Goal: Information Seeking & Learning: Learn about a topic

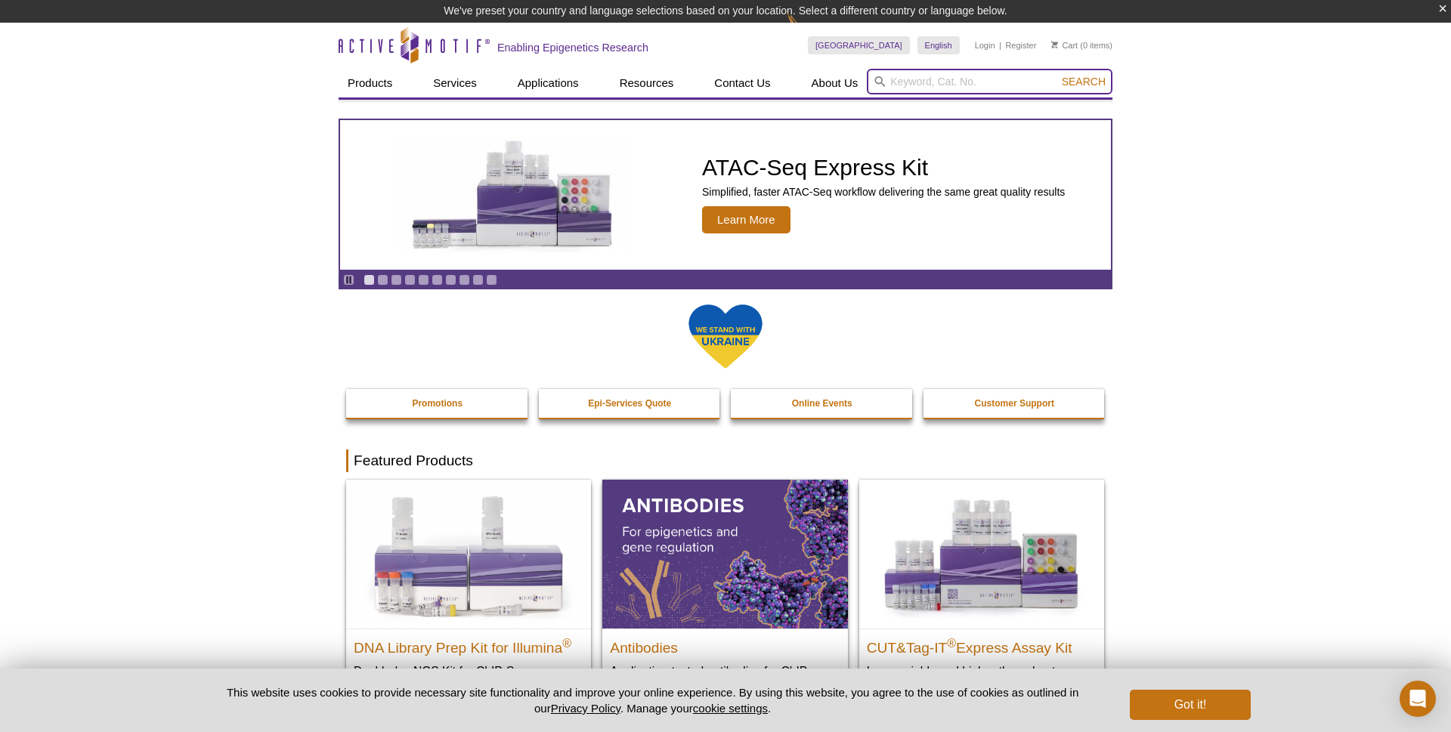
click at [976, 73] on input "search" at bounding box center [990, 82] width 246 height 26
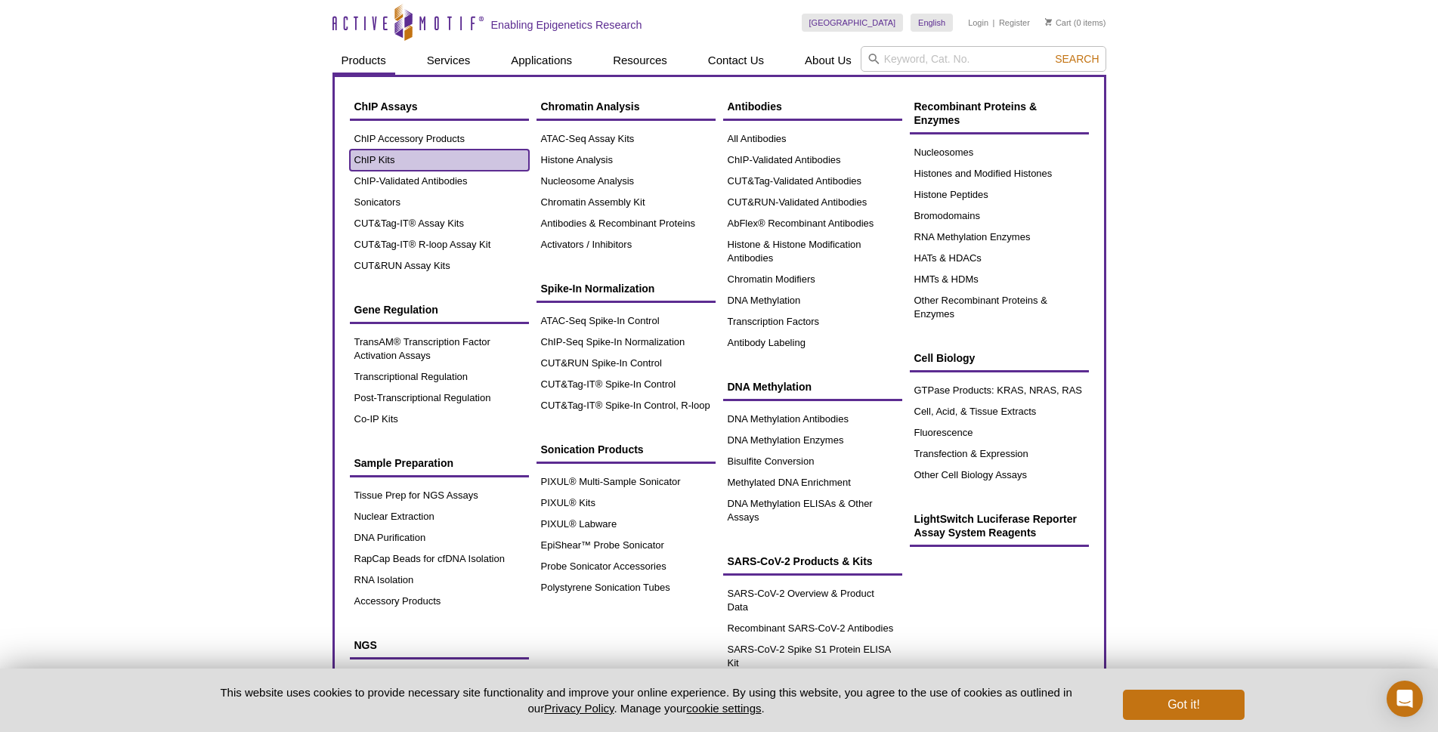
click at [374, 167] on link "ChIP Kits" at bounding box center [439, 160] width 179 height 21
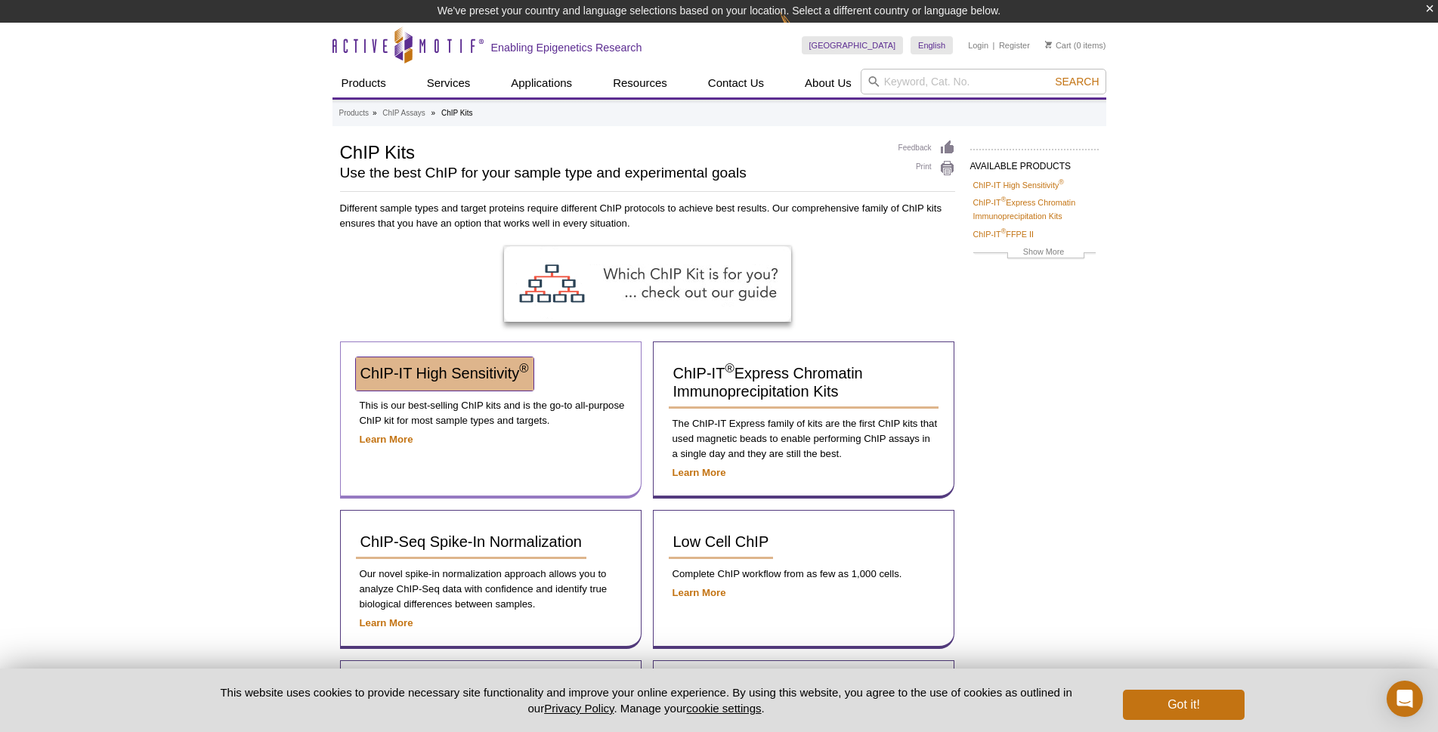
click at [450, 373] on span "ChIP-IT High Sensitivity ®" at bounding box center [445, 373] width 169 height 17
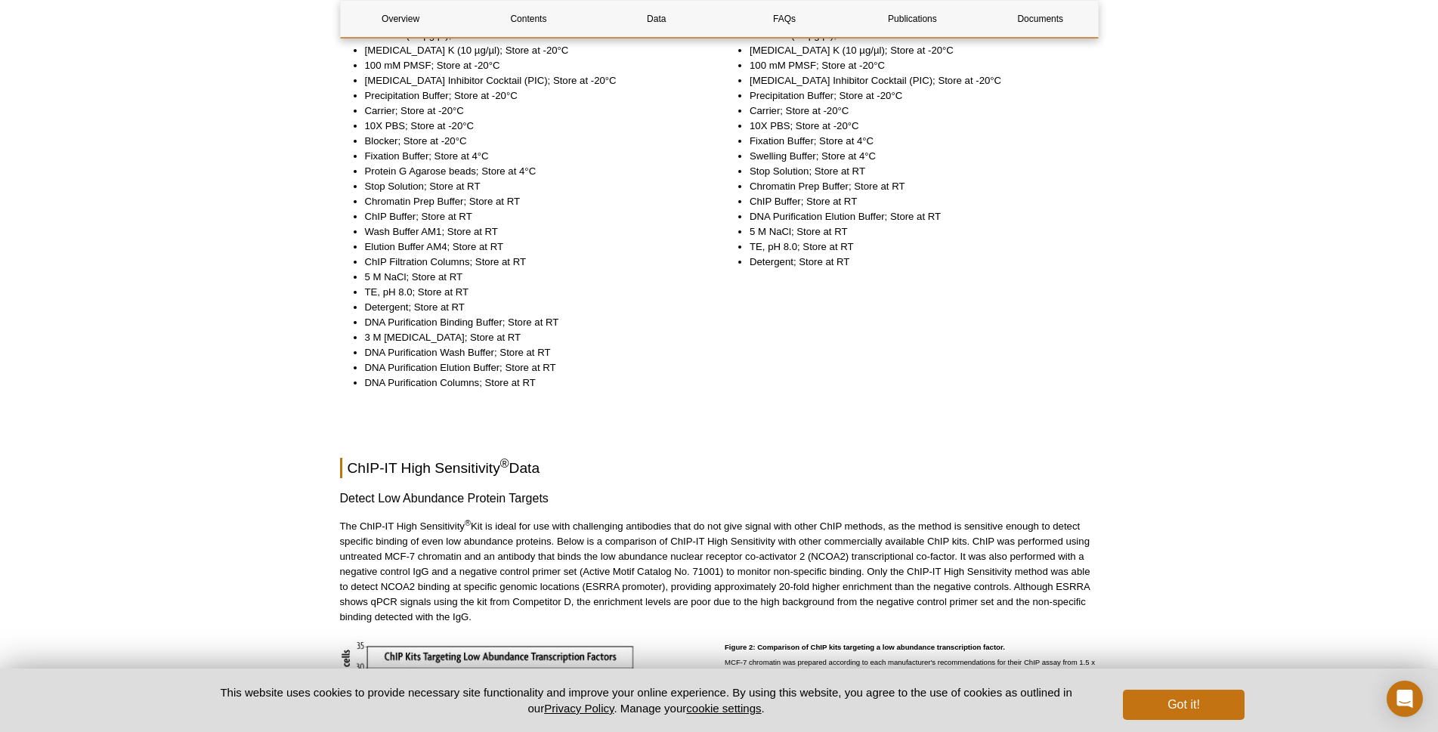
scroll to position [1814, 0]
